Goal: Communication & Community: Answer question/provide support

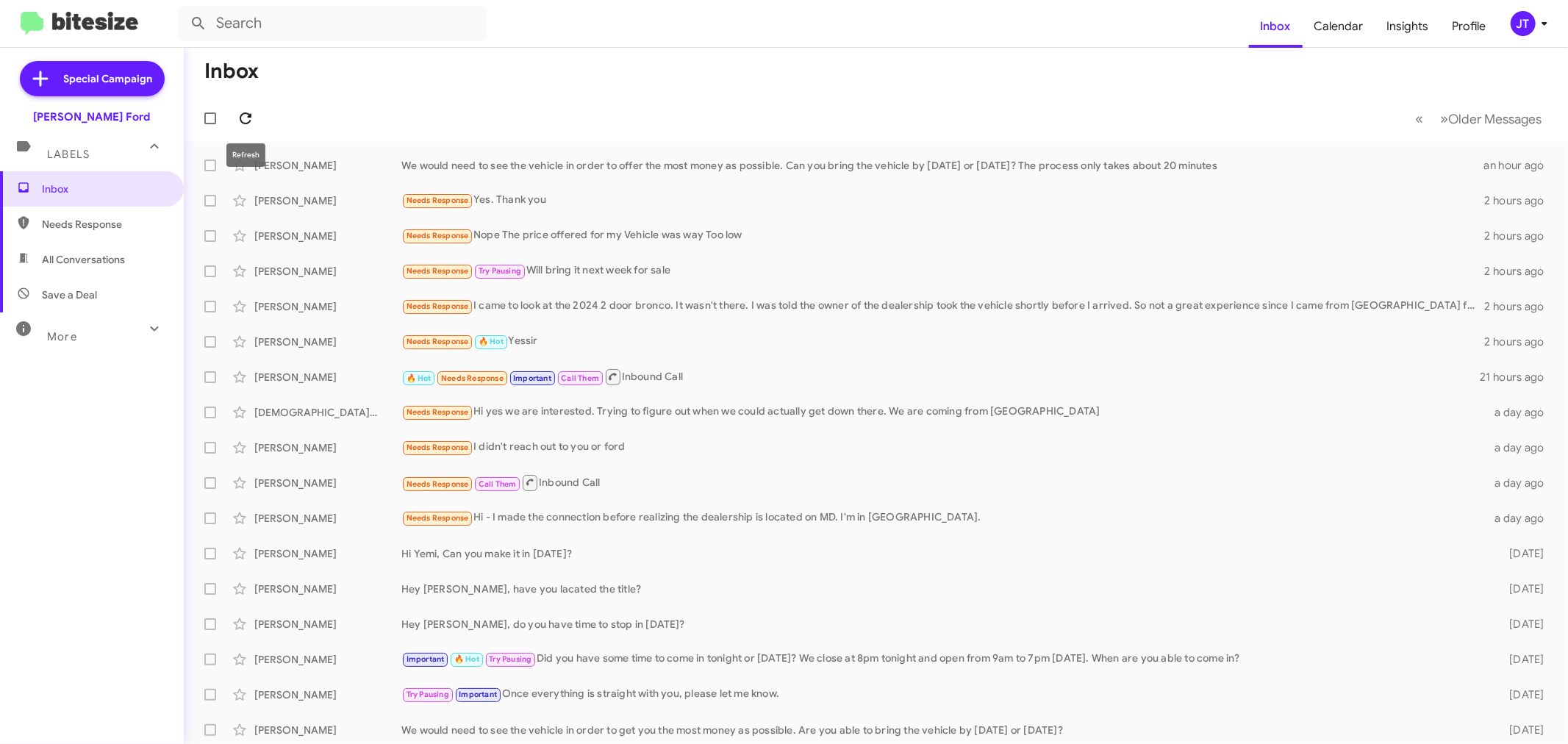
click at [257, 118] on span at bounding box center [245, 118] width 29 height 17
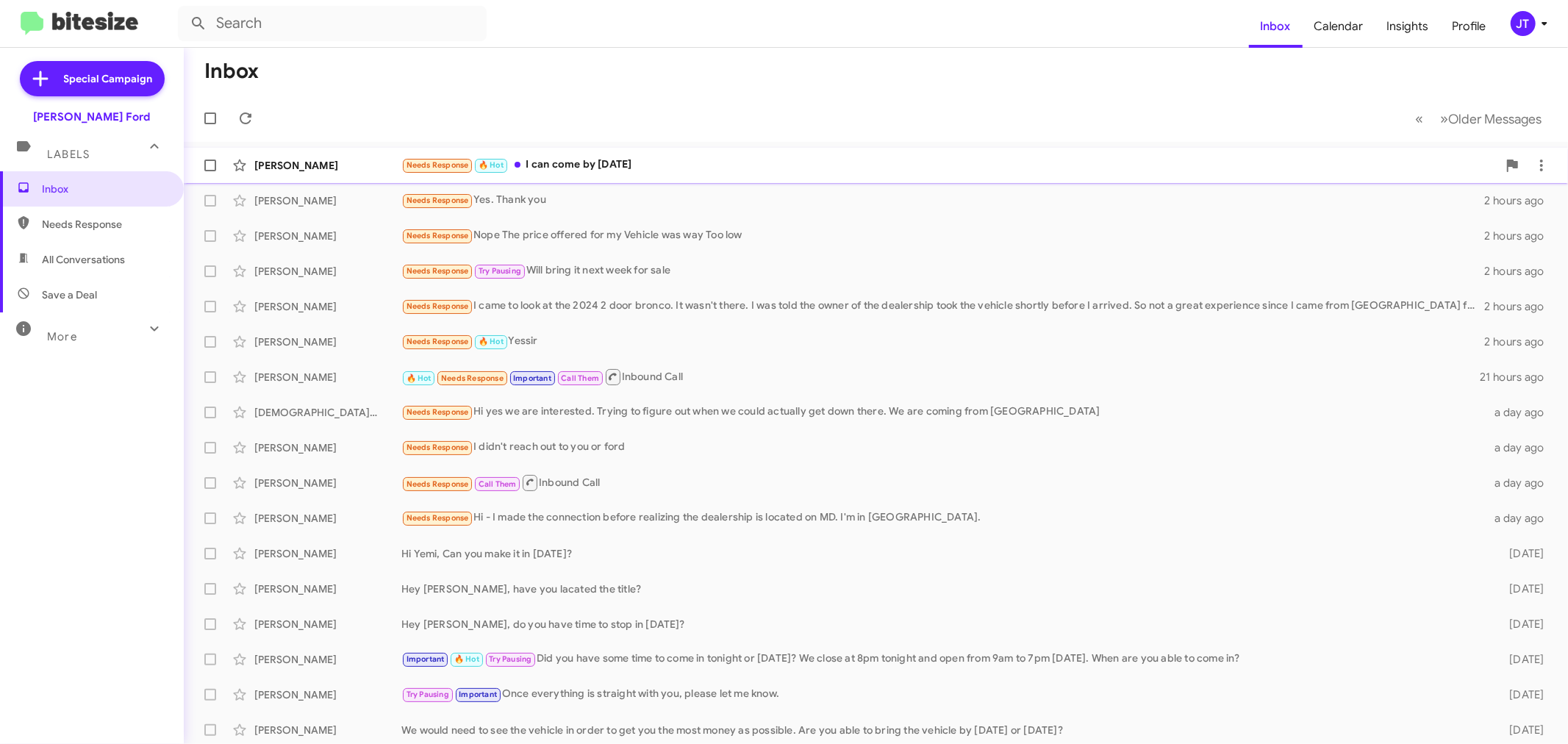
click at [634, 164] on div "Needs Response 🔥 Hot I can come by today" at bounding box center [949, 165] width 1096 height 17
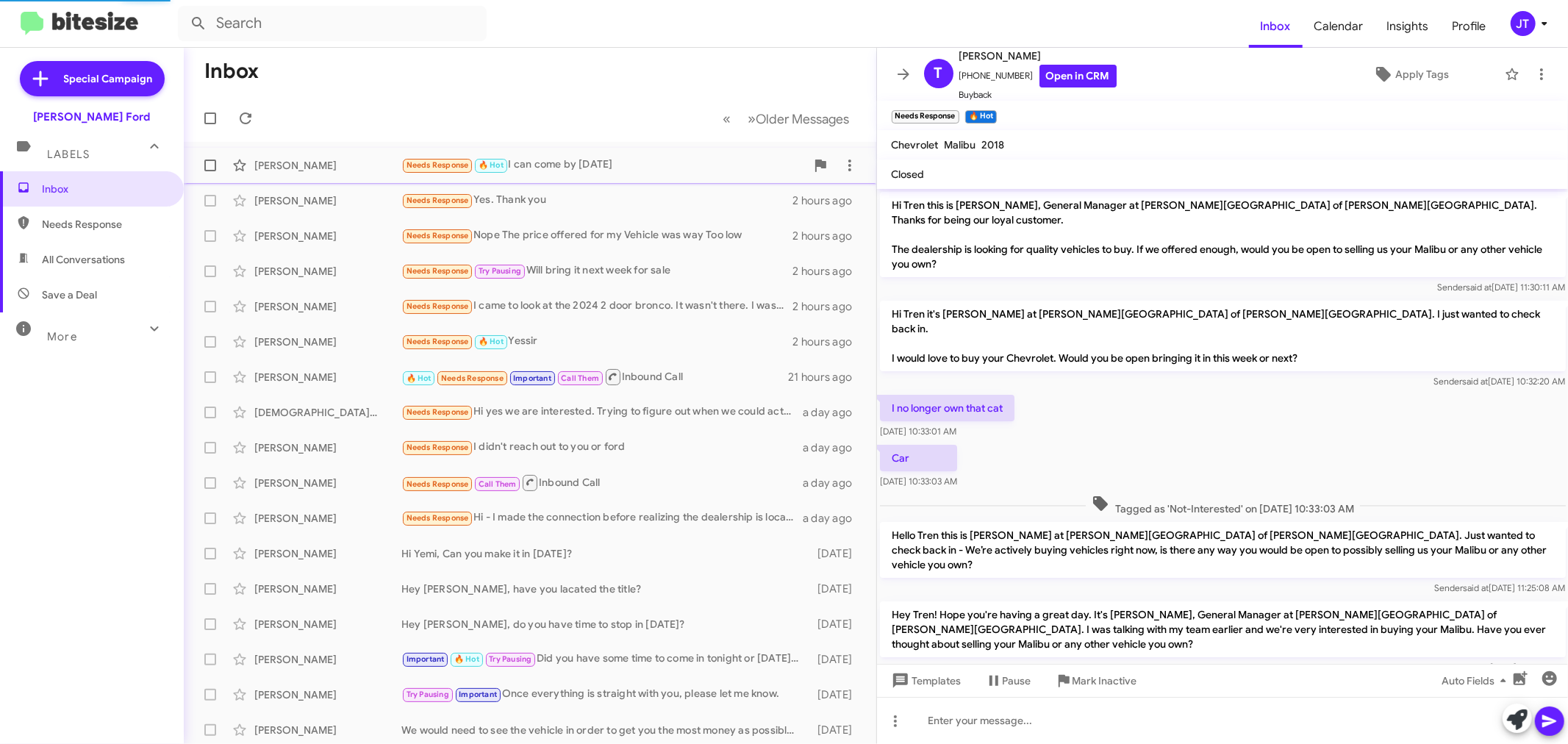
scroll to position [141, 0]
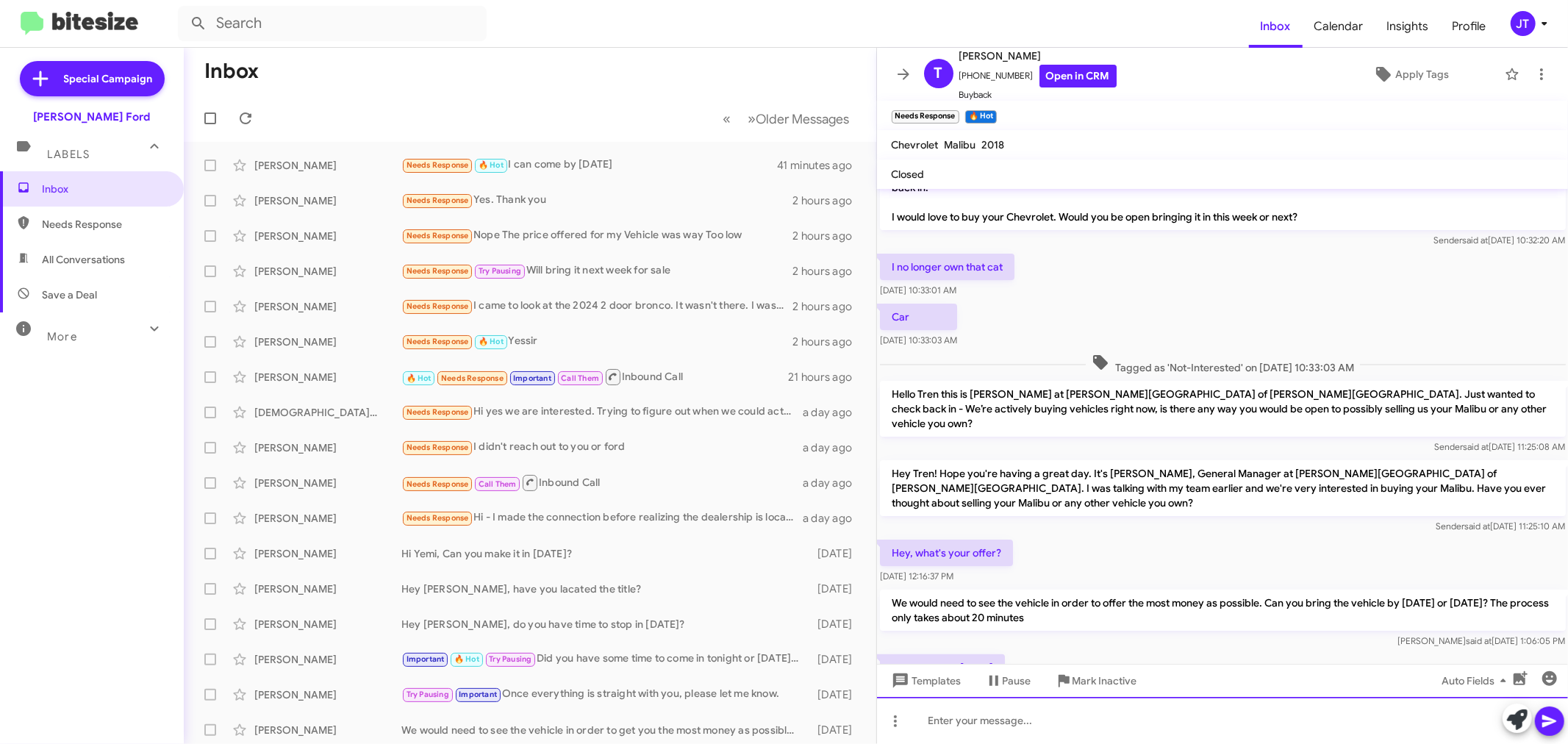
click at [1076, 731] on div at bounding box center [1222, 720] width 691 height 47
click at [1555, 723] on icon at bounding box center [1549, 721] width 17 height 17
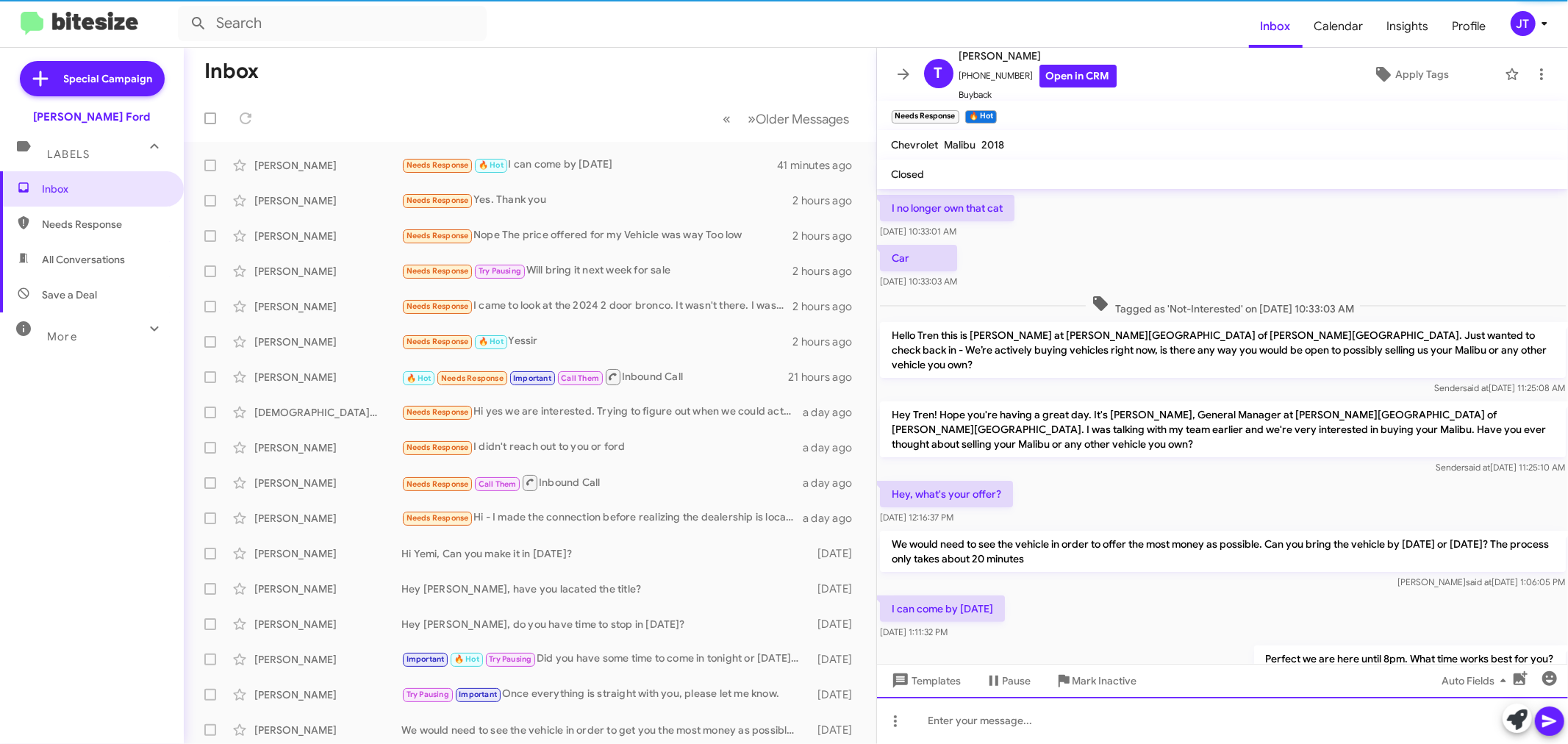
scroll to position [224, 0]
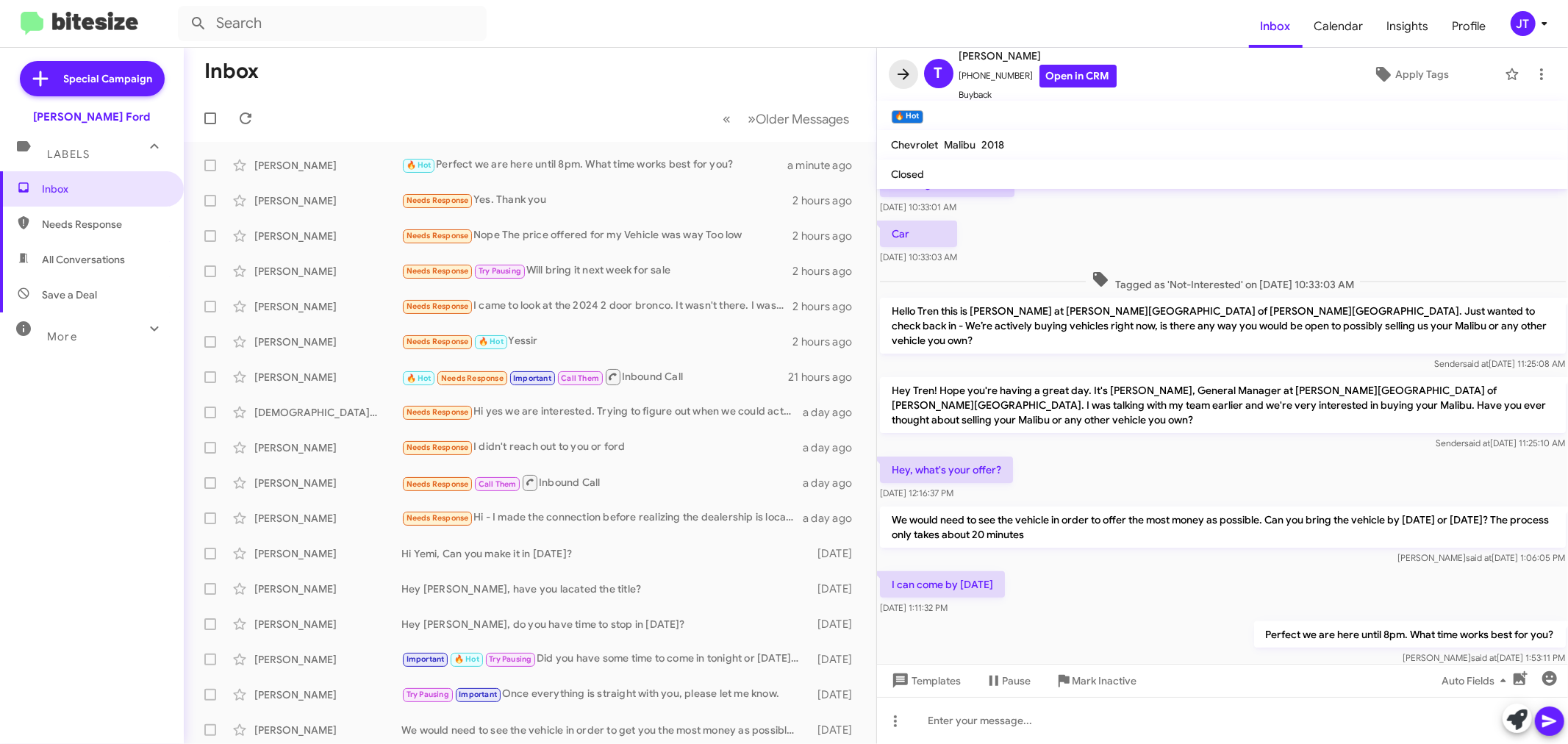
click at [898, 71] on icon at bounding box center [903, 74] width 17 height 17
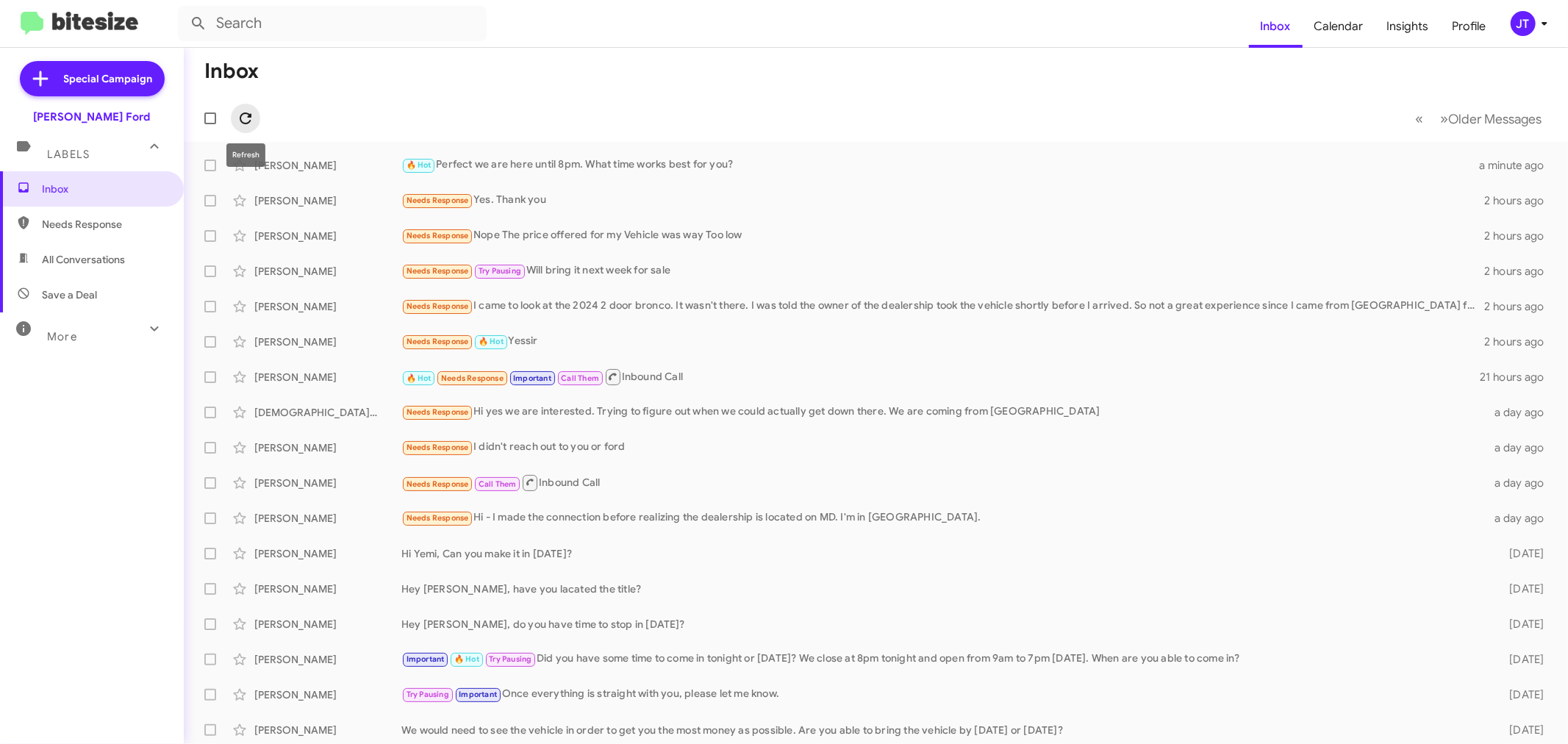
click at [253, 115] on icon at bounding box center [245, 118] width 17 height 17
click at [252, 123] on icon at bounding box center [245, 118] width 17 height 17
click at [244, 118] on icon at bounding box center [245, 118] width 17 height 17
